Goal: Use online tool/utility

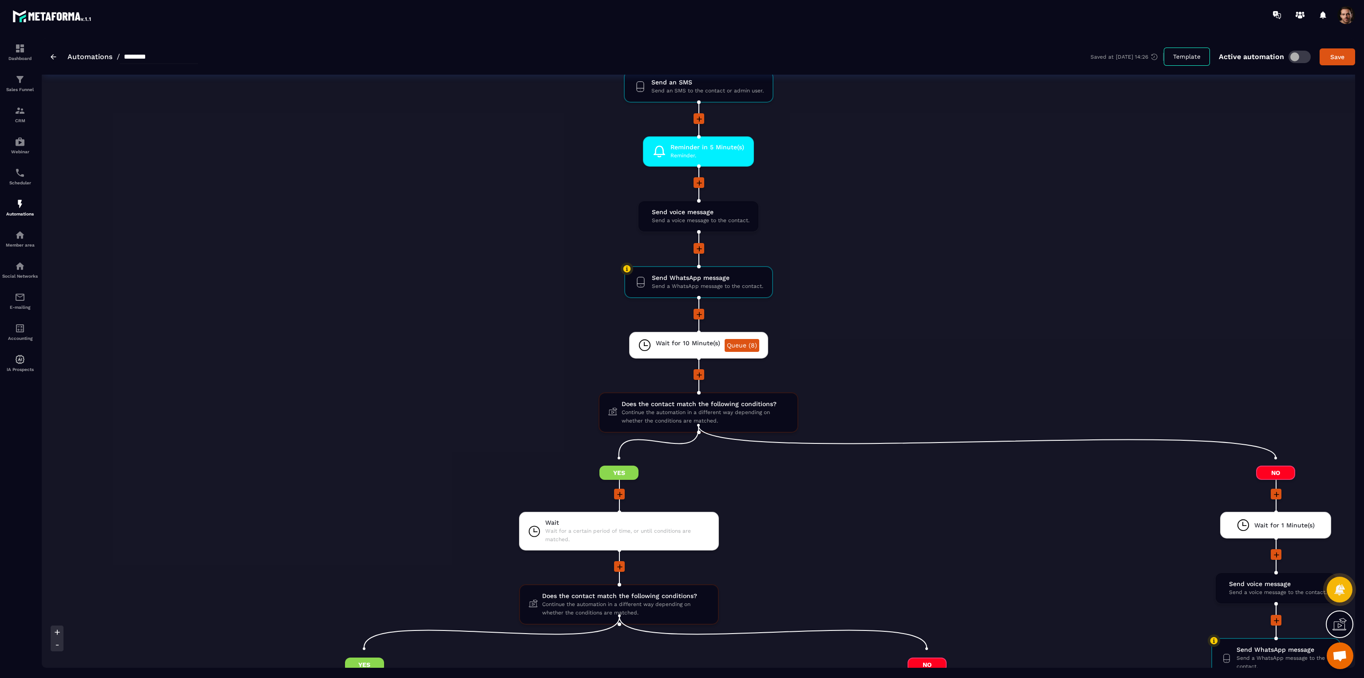
scroll to position [799, 0]
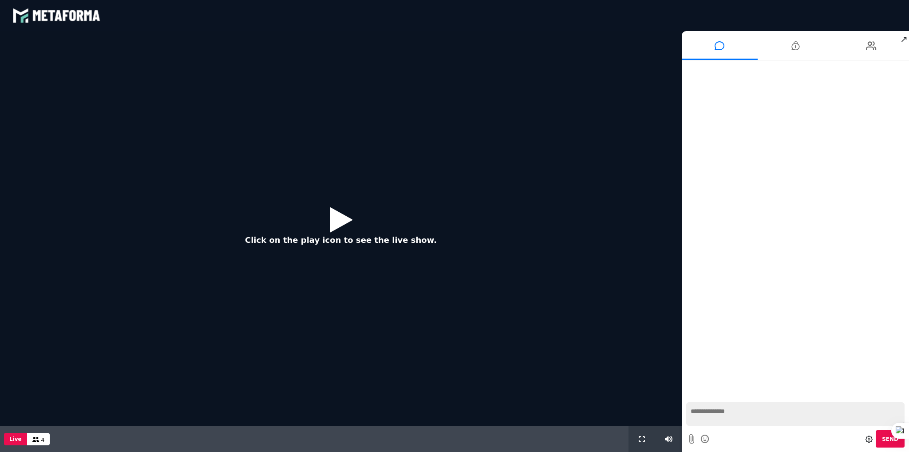
click at [333, 222] on icon at bounding box center [341, 219] width 23 height 29
